Goal: Task Accomplishment & Management: Use online tool/utility

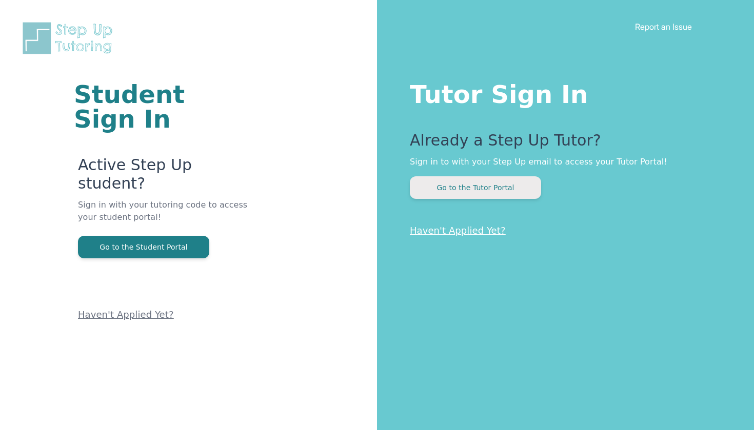
click at [480, 182] on button "Go to the Tutor Portal" at bounding box center [475, 187] width 131 height 23
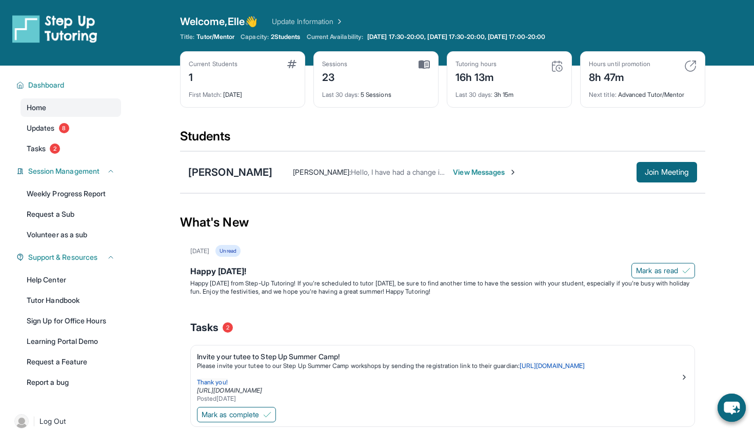
click at [473, 169] on span "View Messages" at bounding box center [485, 172] width 64 height 10
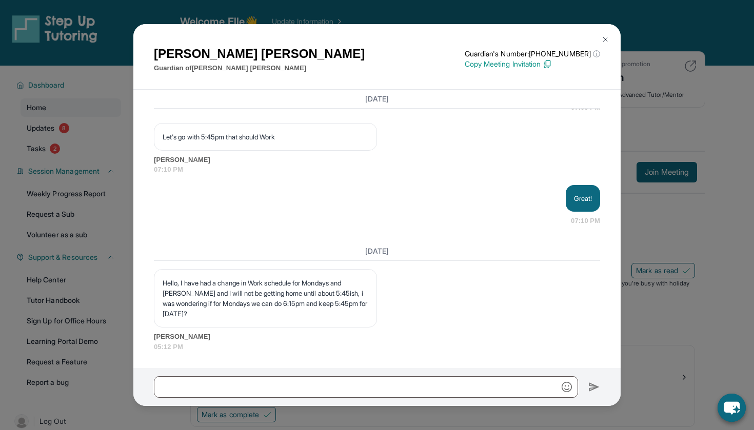
scroll to position [7, 0]
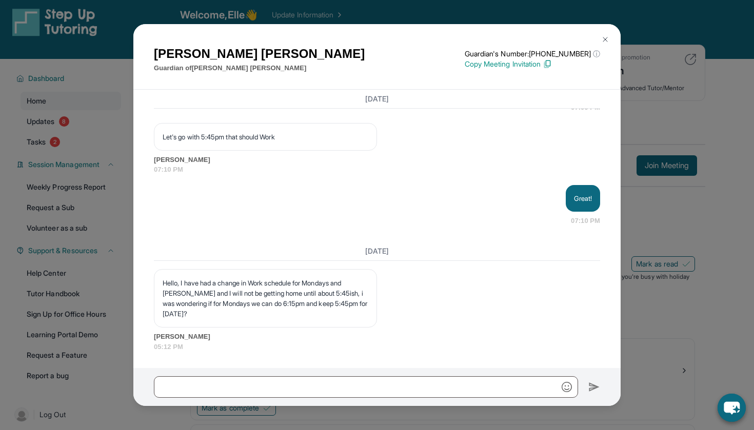
click at [247, 399] on div at bounding box center [376, 387] width 487 height 38
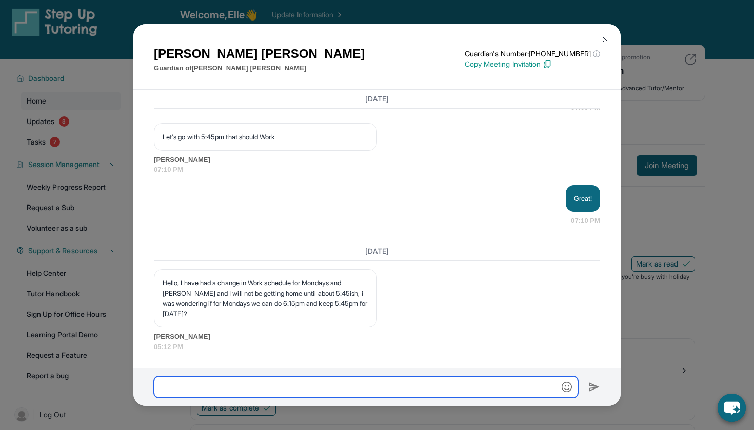
click at [245, 389] on input "text" at bounding box center [366, 388] width 424 height 22
type input "**********"
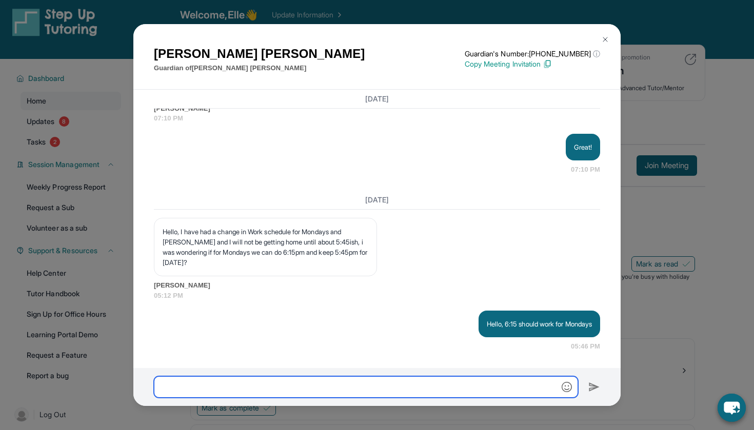
scroll to position [12974, 0]
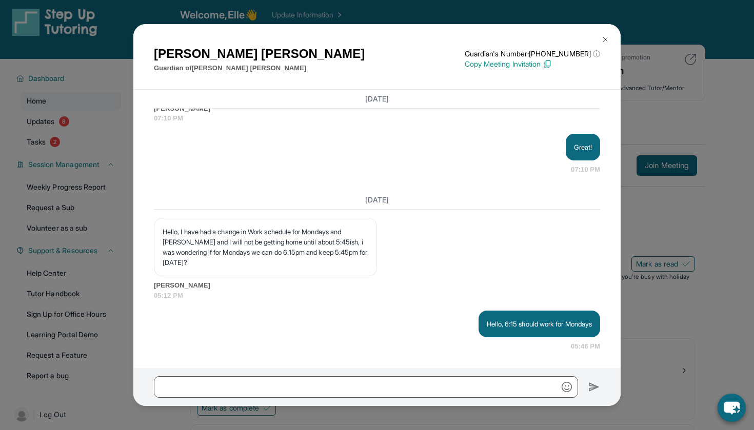
click at [606, 40] on img at bounding box center [605, 39] width 8 height 8
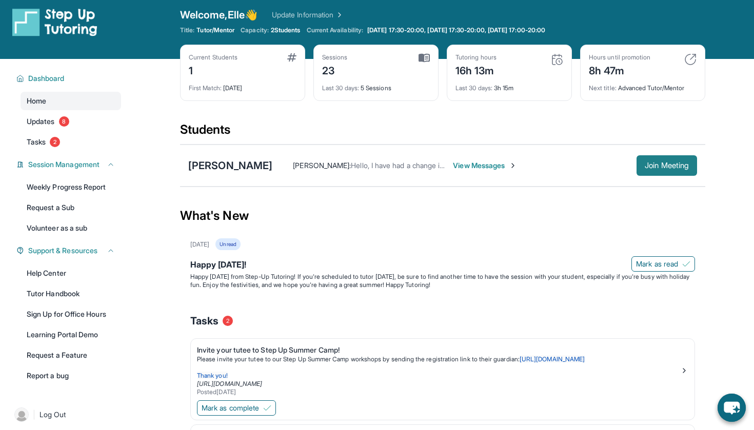
click at [660, 165] on span "Join Meeting" at bounding box center [667, 166] width 44 height 6
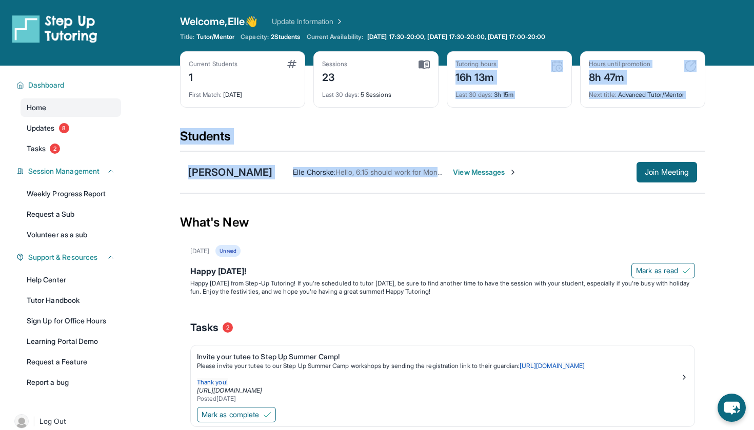
drag, startPoint x: 433, startPoint y: 172, endPoint x: 439, endPoint y: 108, distance: 63.9
click at [439, 108] on main "Current Students 1 First Match : [DATE] Sessions 23 Last 30 days : 5 Sessions T…" at bounding box center [442, 306] width 525 height 481
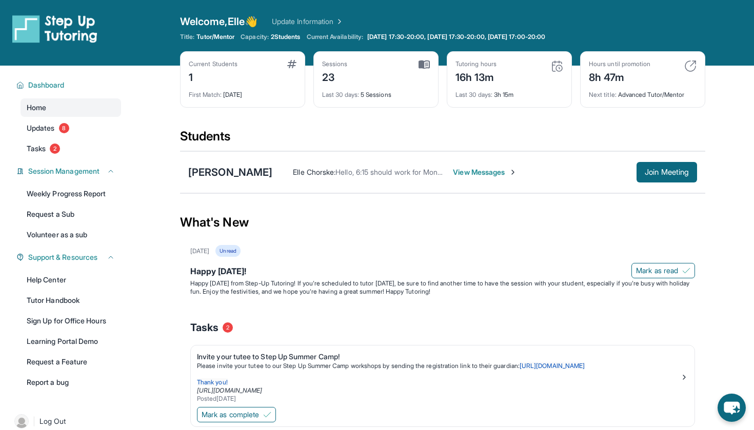
click at [442, 228] on div "What's New" at bounding box center [442, 222] width 525 height 45
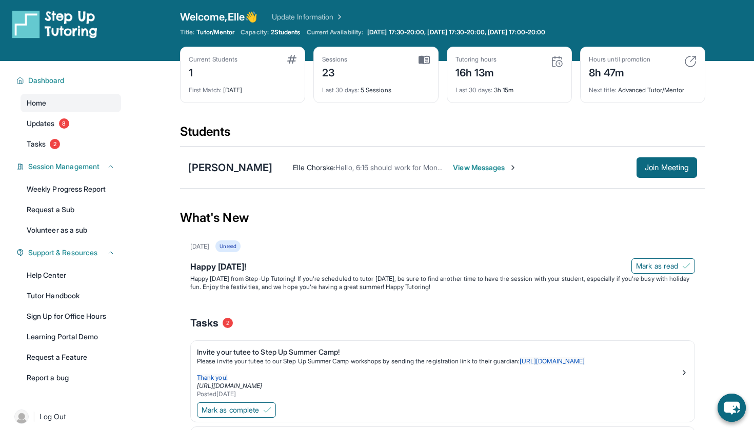
scroll to position [5, 0]
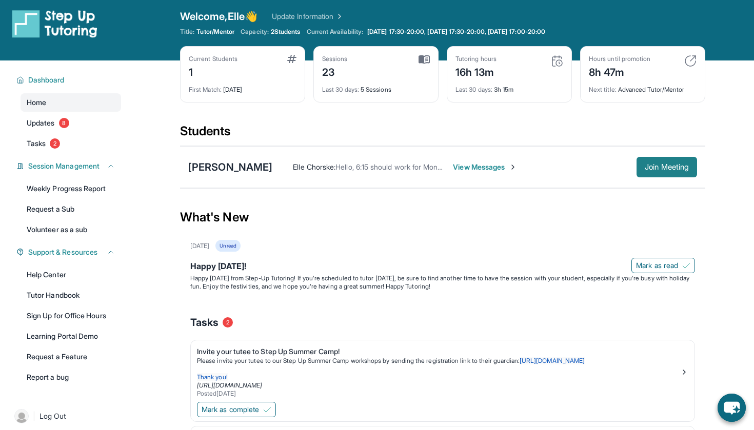
click at [676, 164] on span "Join Meeting" at bounding box center [667, 167] width 44 height 6
